Goal: Task Accomplishment & Management: Complete application form

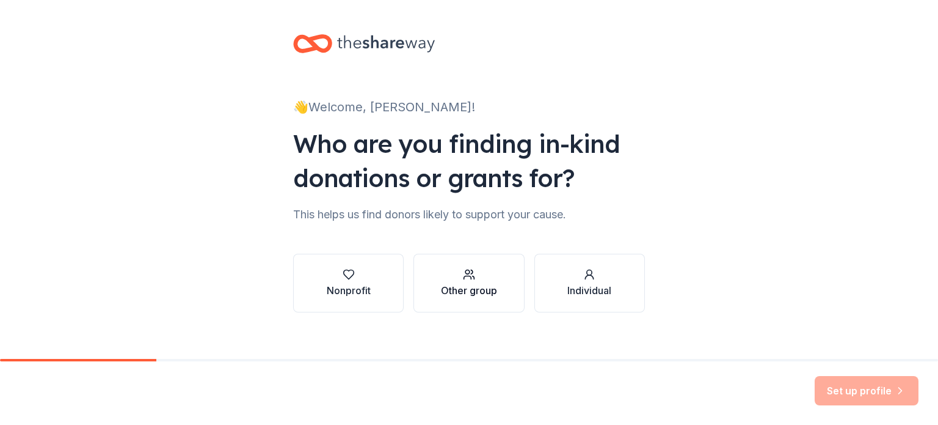
click at [454, 290] on div "Other group" at bounding box center [469, 290] width 56 height 15
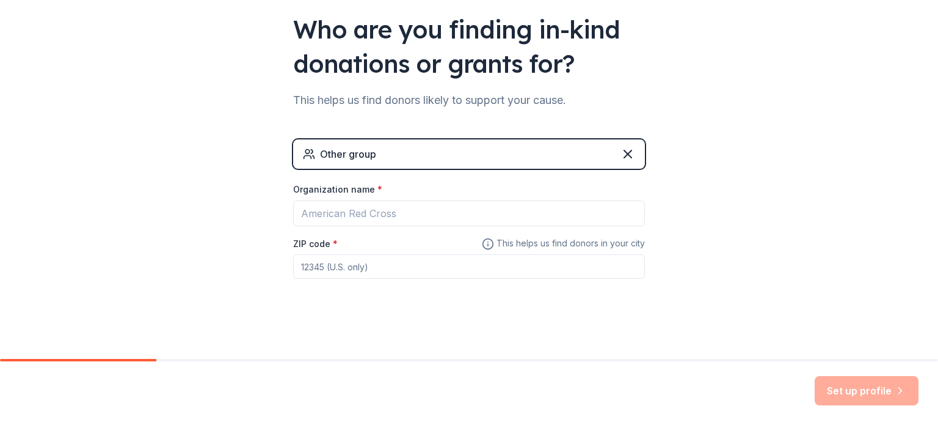
scroll to position [117, 0]
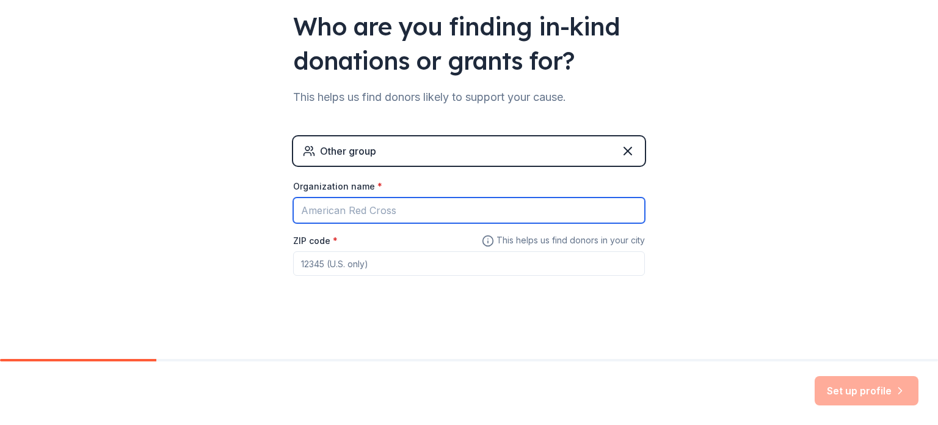
click at [408, 213] on input "Organization name *" at bounding box center [469, 210] width 352 height 26
type input "[PERSON_NAME][GEOGRAPHIC_DATA]"
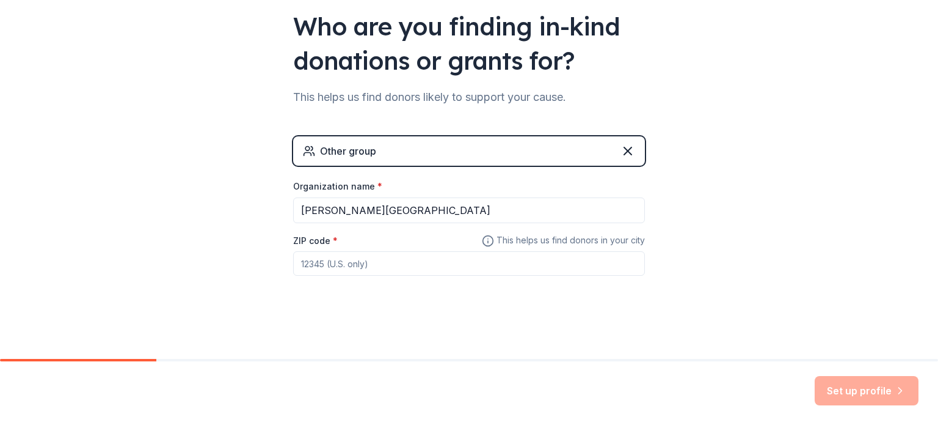
click at [351, 266] on input "ZIP code *" at bounding box center [469, 263] width 352 height 24
type input "28031"
click at [867, 385] on button "Set up profile" at bounding box center [867, 390] width 104 height 29
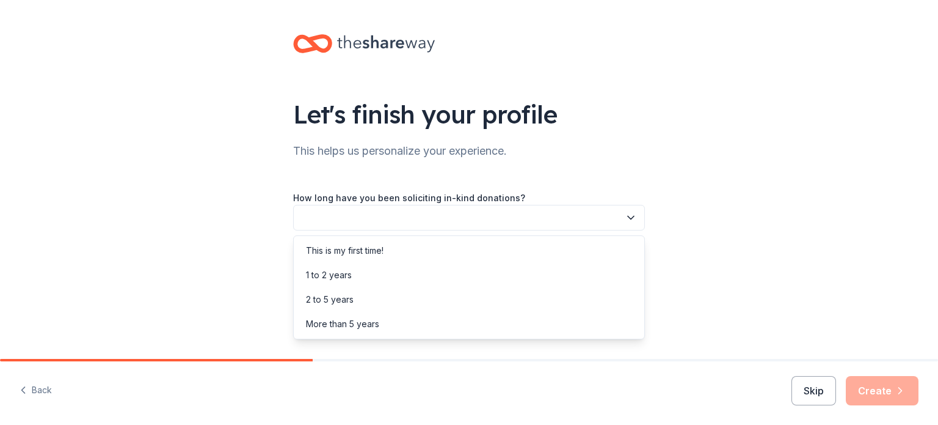
click at [412, 214] on button "button" at bounding box center [469, 218] width 352 height 26
click at [366, 252] on div "This is my first time!" at bounding box center [345, 250] width 78 height 15
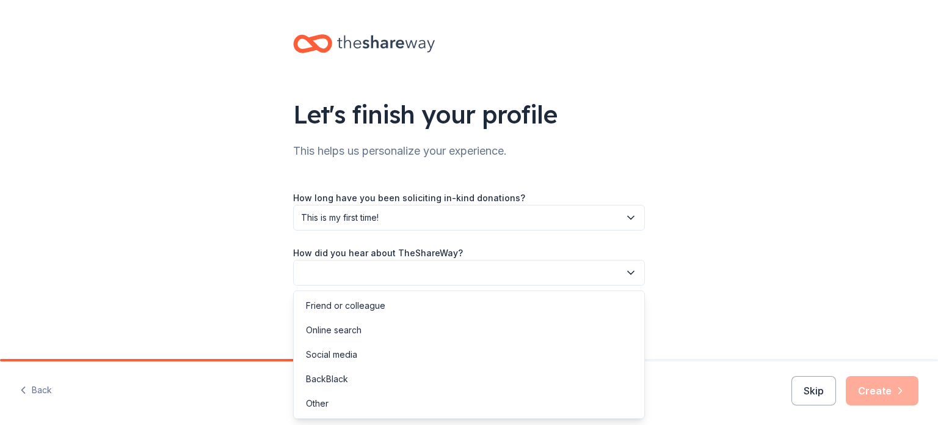
click at [368, 268] on button "button" at bounding box center [469, 273] width 352 height 26
click at [340, 355] on div "Social media" at bounding box center [331, 354] width 51 height 15
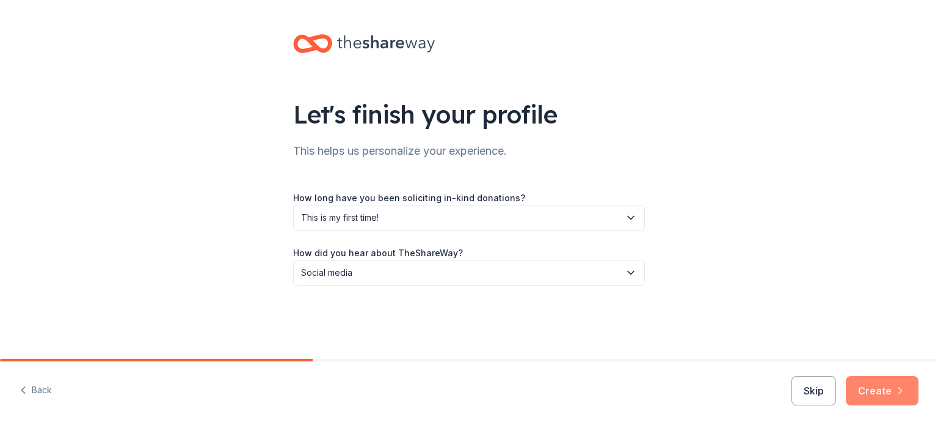
click at [895, 385] on icon "button" at bounding box center [900, 390] width 12 height 12
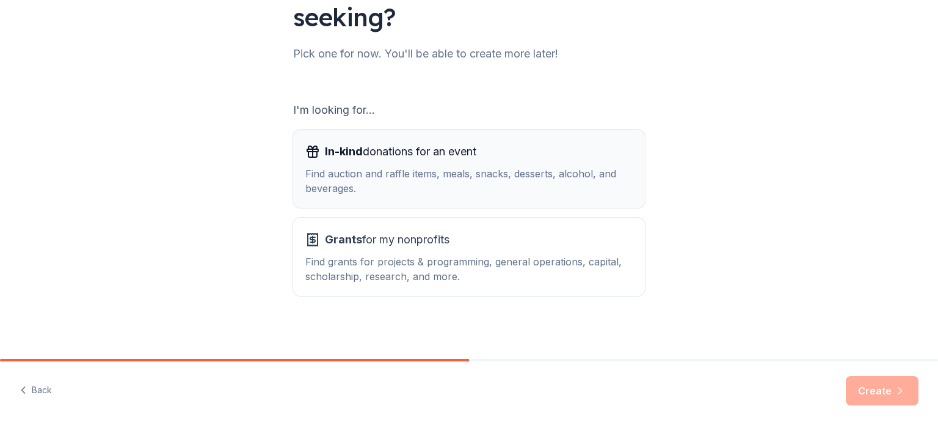
scroll to position [134, 0]
